Goal: Task Accomplishment & Management: Manage account settings

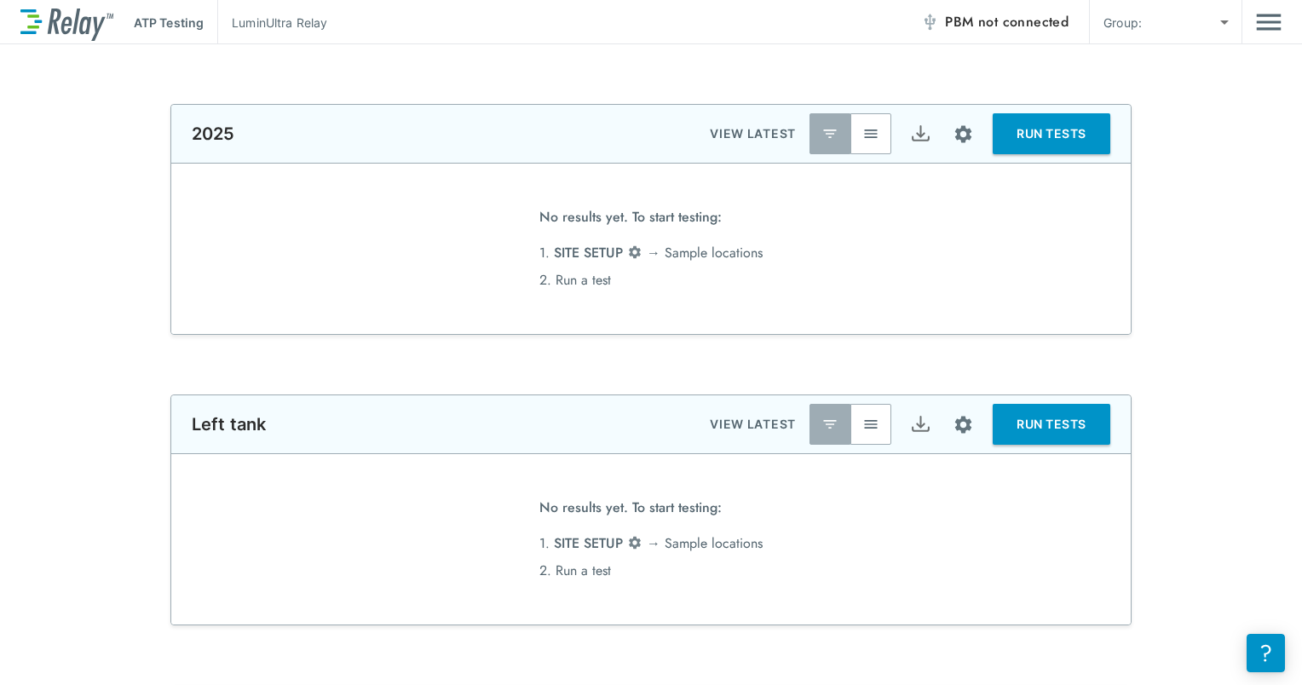
type input "**********"
type input "***"
click at [1264, 24] on img "Main menu" at bounding box center [1269, 22] width 26 height 32
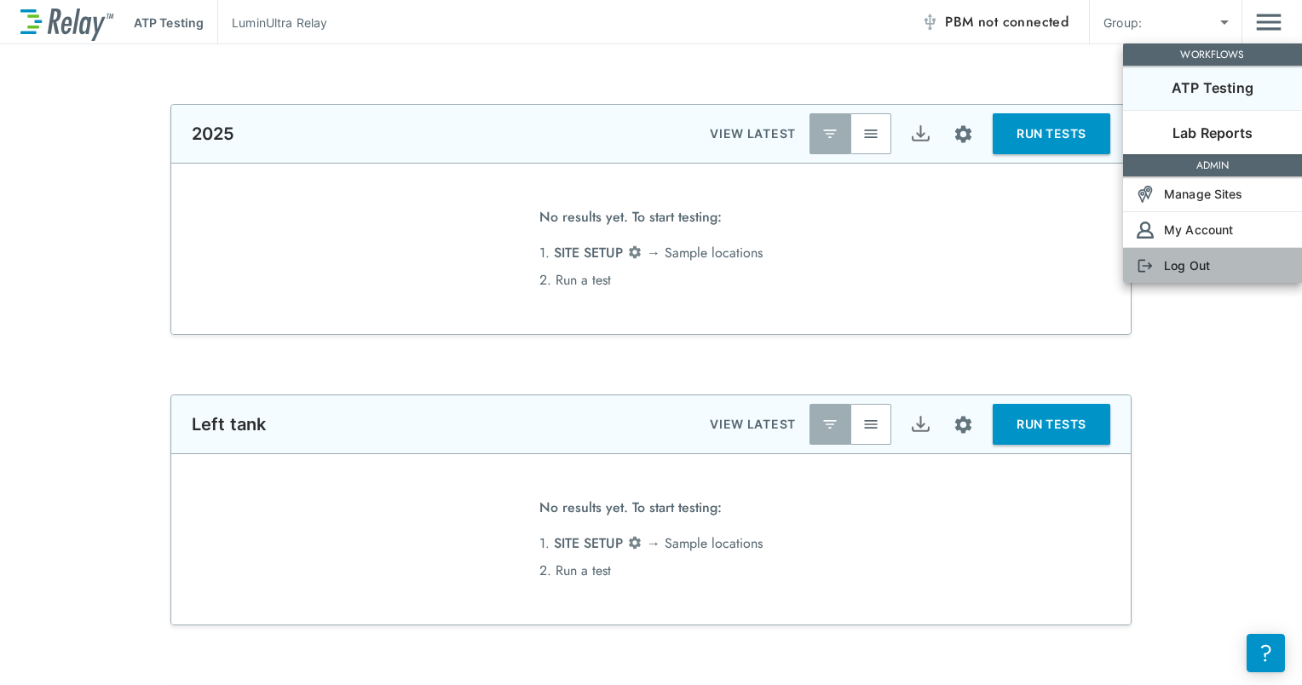
click at [1180, 266] on p "Log Out" at bounding box center [1187, 265] width 46 height 18
